Goal: Find specific page/section: Find specific page/section

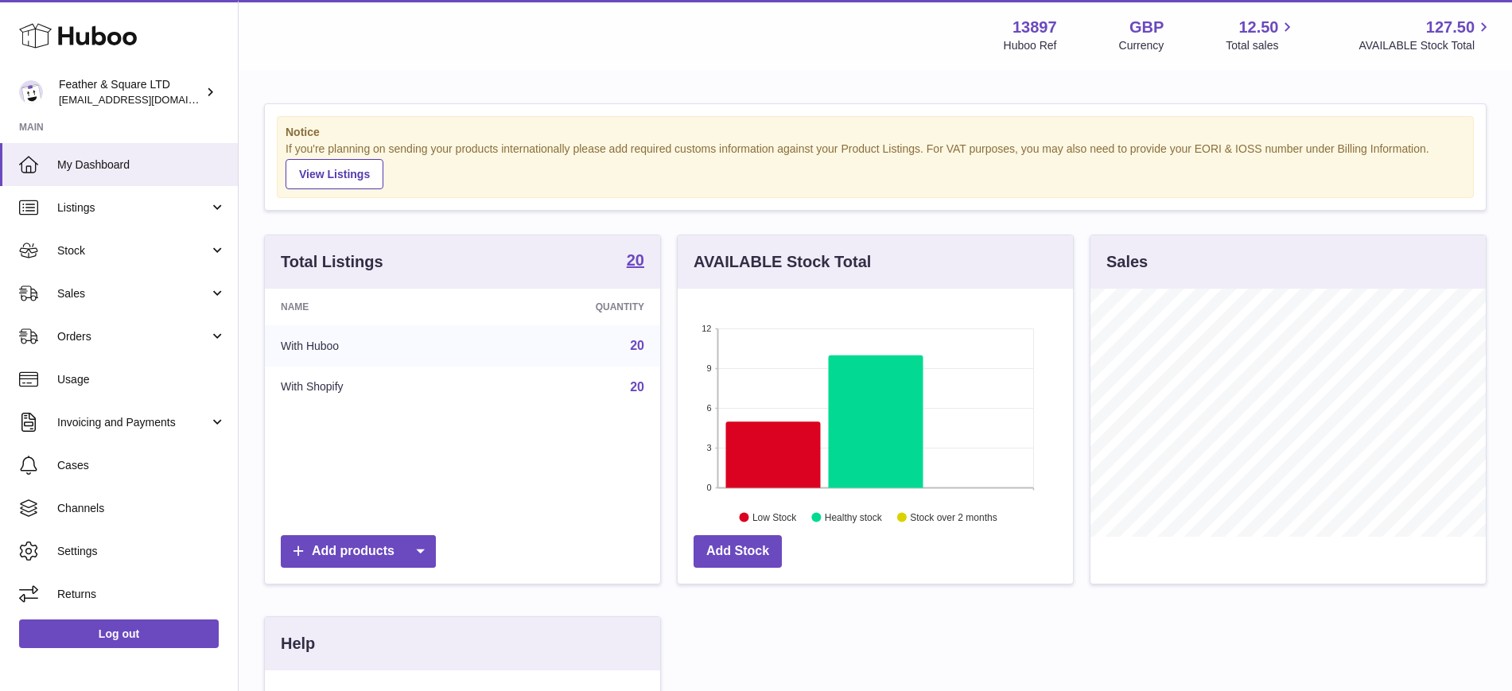
scroll to position [248, 395]
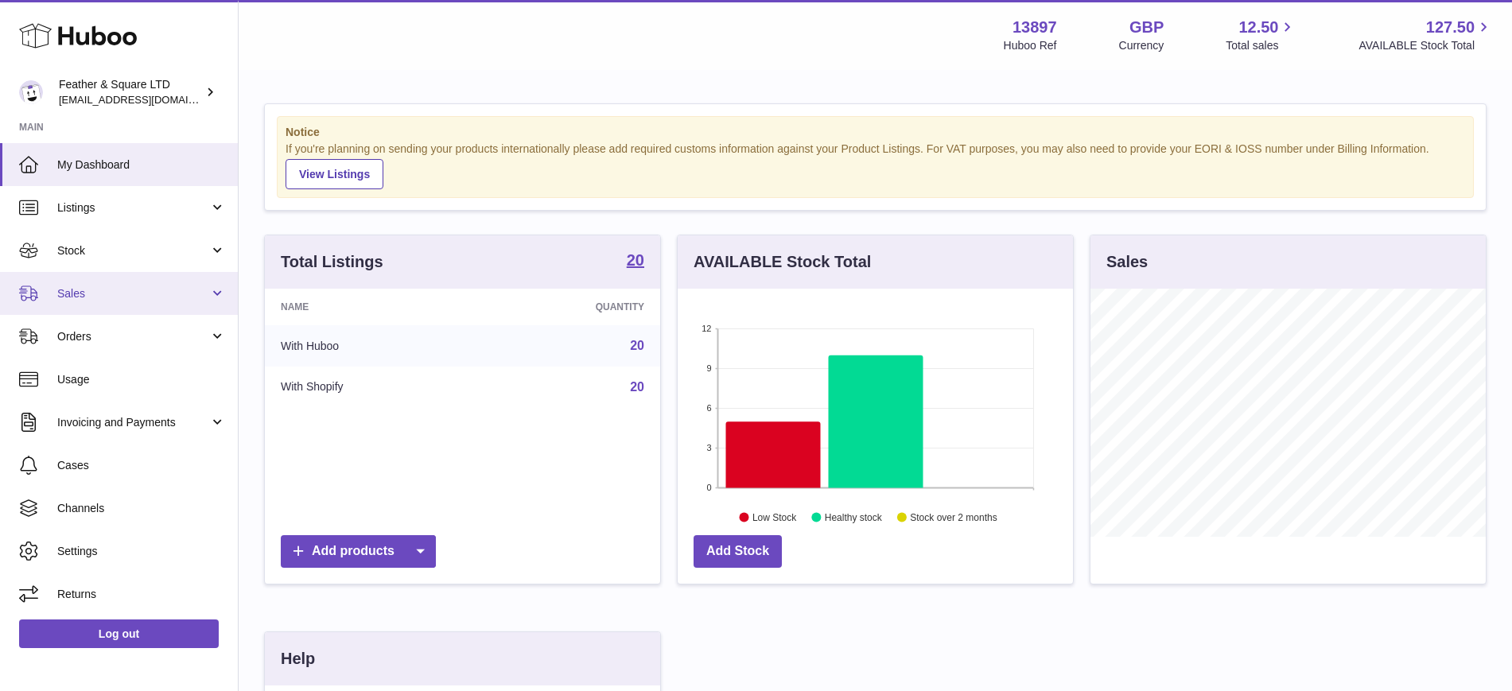
click at [91, 296] on span "Sales" at bounding box center [133, 293] width 152 height 15
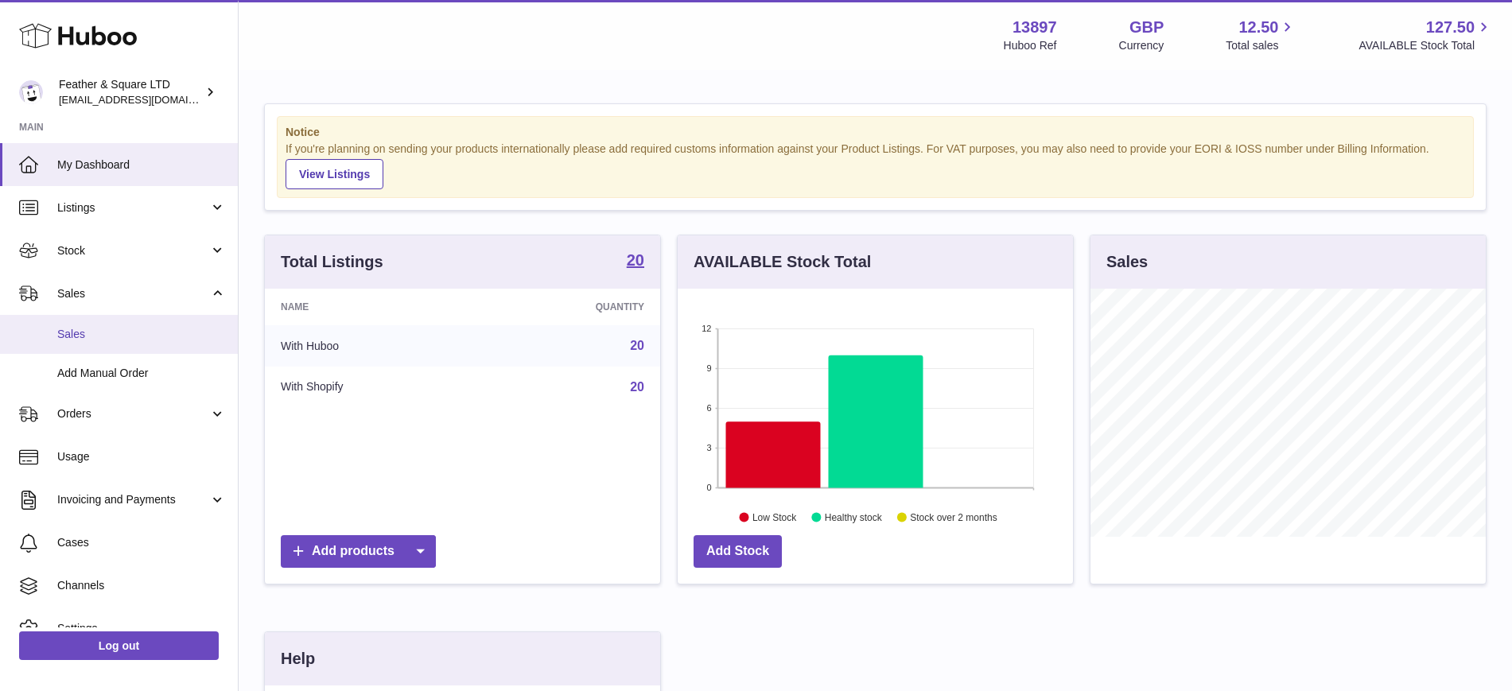
click at [86, 333] on span "Sales" at bounding box center [141, 334] width 169 height 15
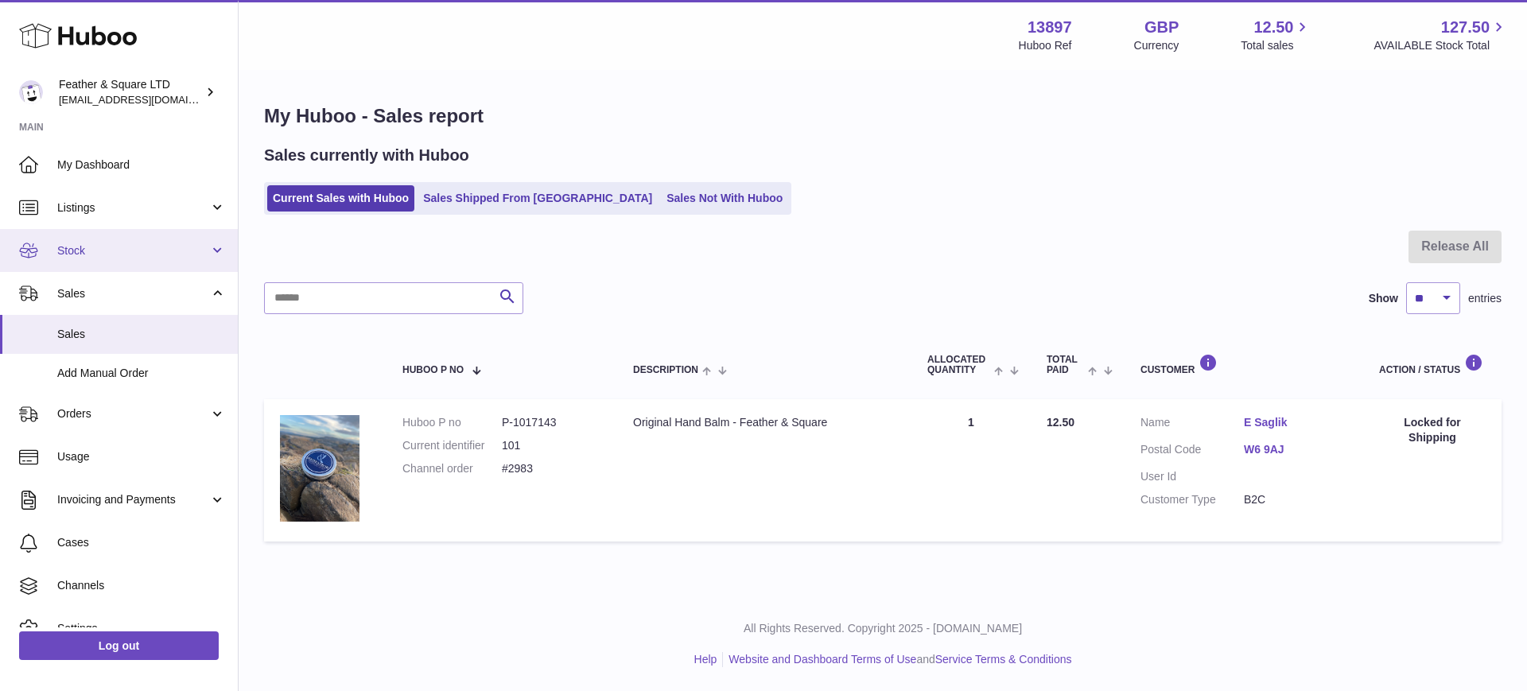
click at [189, 257] on span "Stock" at bounding box center [133, 250] width 152 height 15
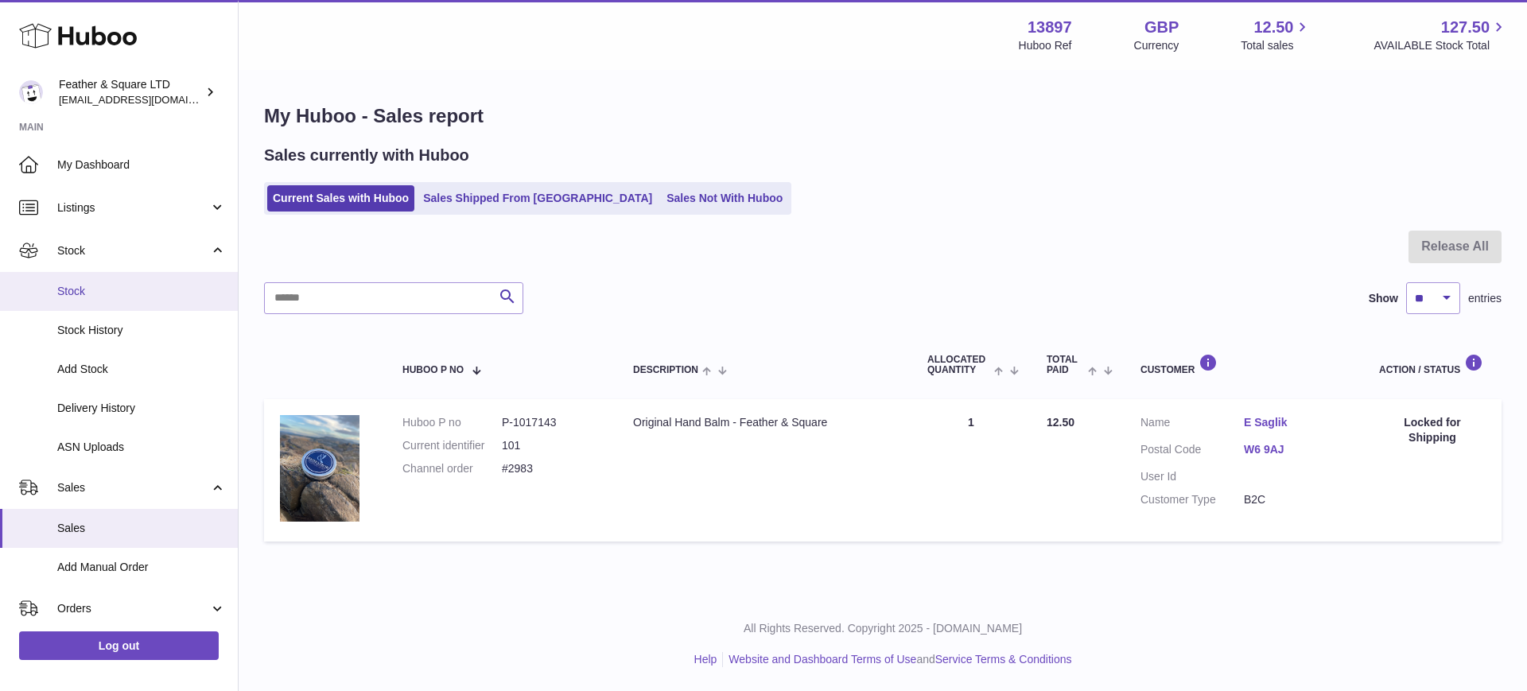
click at [137, 292] on span "Stock" at bounding box center [141, 291] width 169 height 15
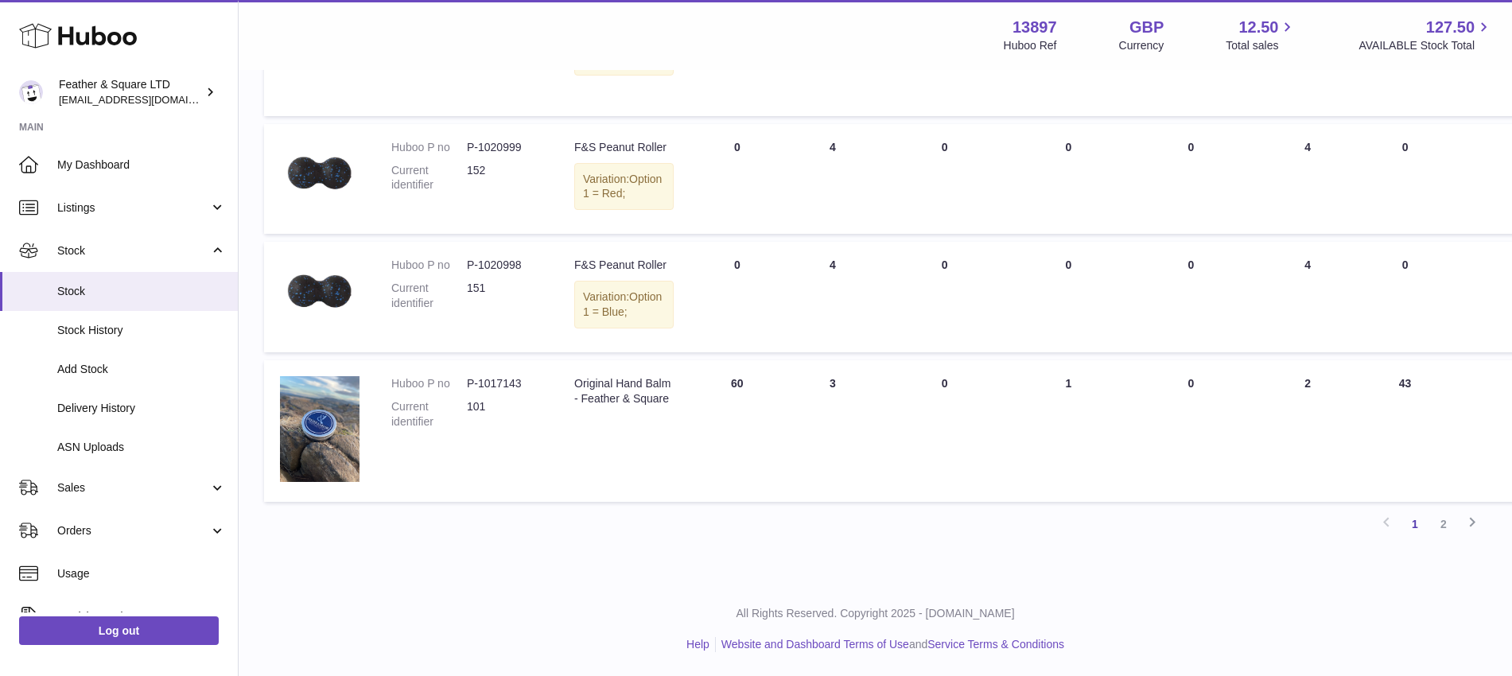
scroll to position [1386, 0]
click at [1447, 523] on link "2" at bounding box center [1444, 524] width 29 height 29
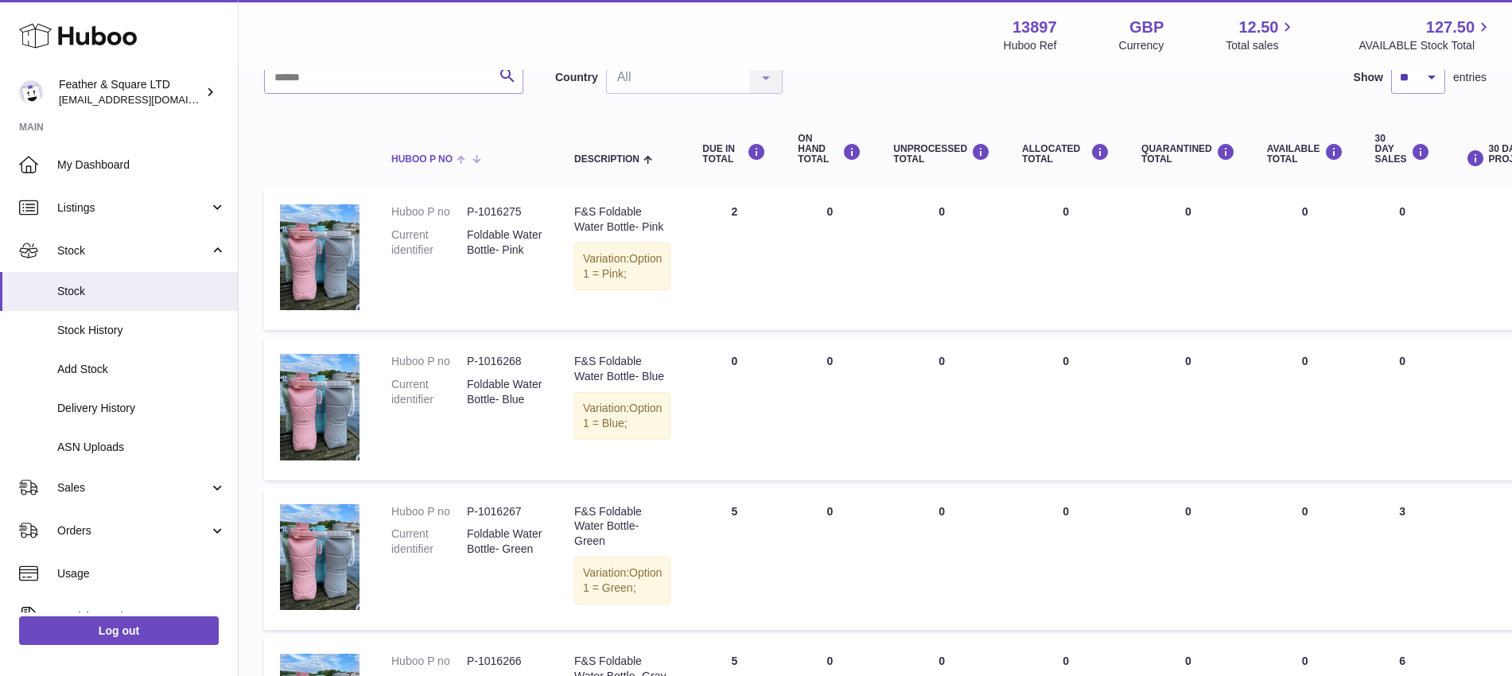
scroll to position [130, 0]
